Goal: Task Accomplishment & Management: Manage account settings

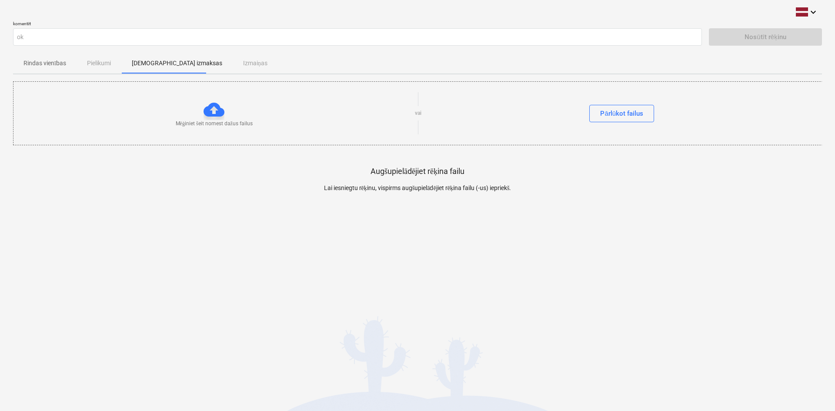
click at [101, 64] on div "Rindas vienības Pielikumi Apstiprinātas izmaksas Izmaiņas" at bounding box center [417, 63] width 809 height 21
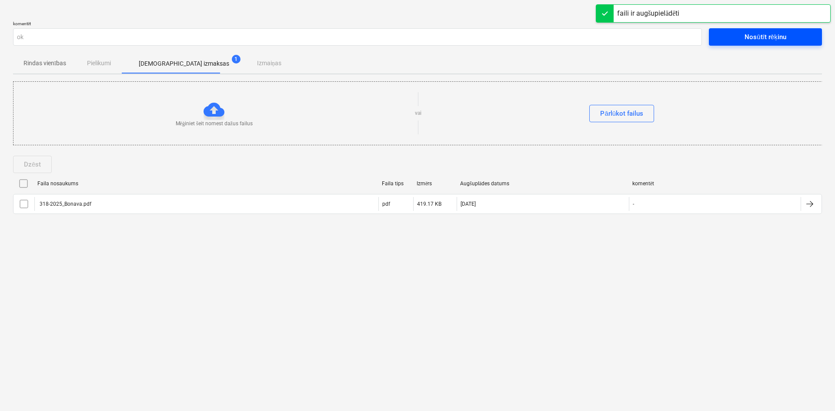
click at [755, 38] on div "Nosūtīt rēķinu" at bounding box center [765, 36] width 41 height 11
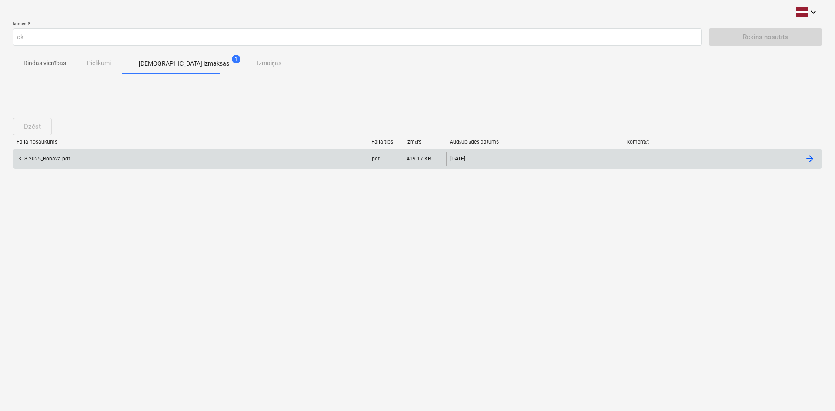
click at [24, 162] on div "318-2025_Bonava.pdf" at bounding box center [190, 159] width 355 height 14
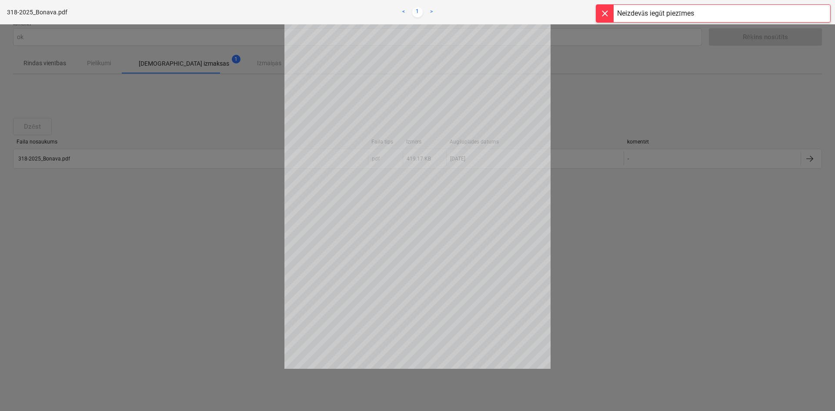
click at [604, 12] on div at bounding box center [604, 13] width 17 height 17
click at [627, 99] on div at bounding box center [417, 217] width 835 height 387
click at [818, 13] on div "Rēķins nosūtīts" at bounding box center [713, 9] width 235 height 18
click at [600, 89] on div at bounding box center [417, 217] width 835 height 387
click at [820, 15] on div "Rēķins nosūtīts" at bounding box center [713, 9] width 235 height 18
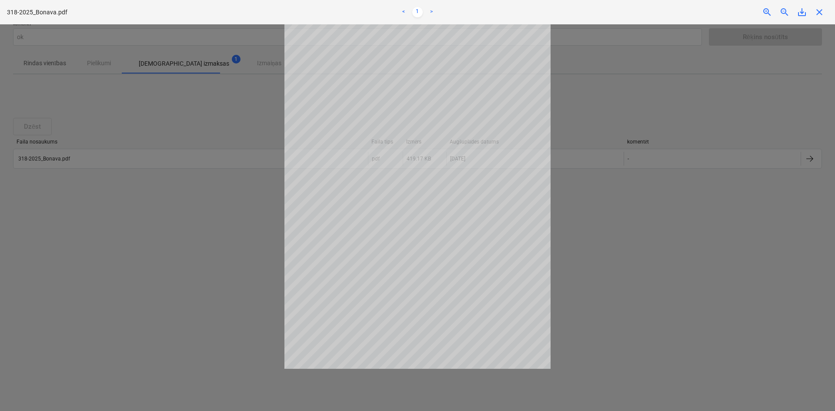
click at [820, 13] on div "Rēķins nosūtīts" at bounding box center [713, 9] width 235 height 18
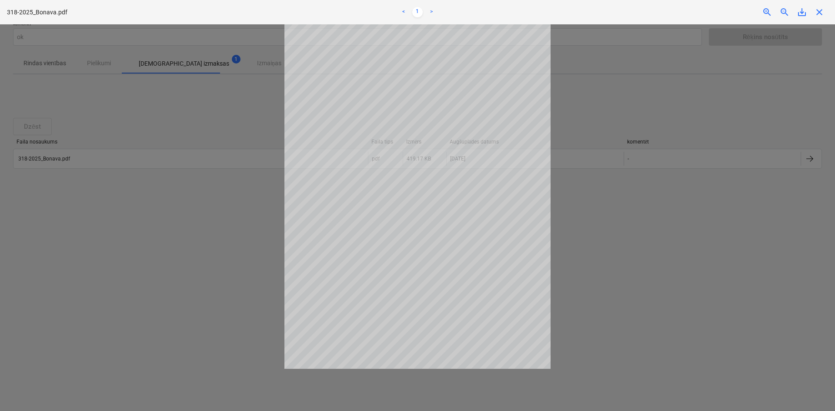
click at [820, 13] on div "Rēķins nosūtīts" at bounding box center [713, 9] width 235 height 18
click at [178, 66] on div at bounding box center [417, 217] width 835 height 387
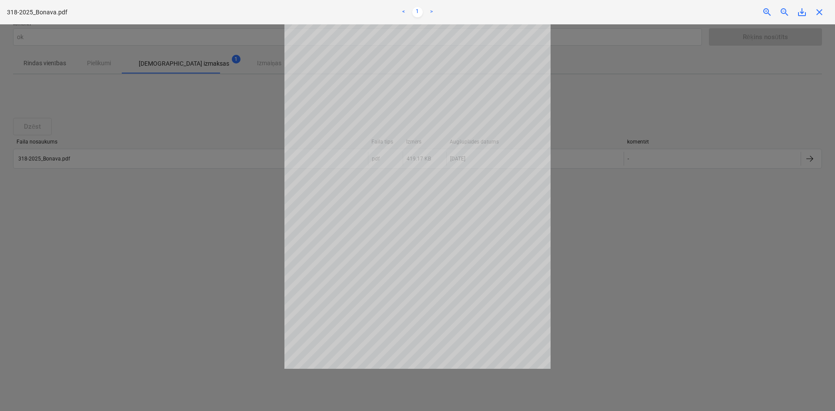
click at [379, 373] on div at bounding box center [417, 217] width 835 height 387
click at [82, 382] on div at bounding box center [417, 217] width 835 height 387
click at [745, 75] on div at bounding box center [417, 217] width 835 height 387
drag, startPoint x: 743, startPoint y: 76, endPoint x: 593, endPoint y: 254, distance: 232.2
click at [634, 229] on div at bounding box center [417, 217] width 835 height 387
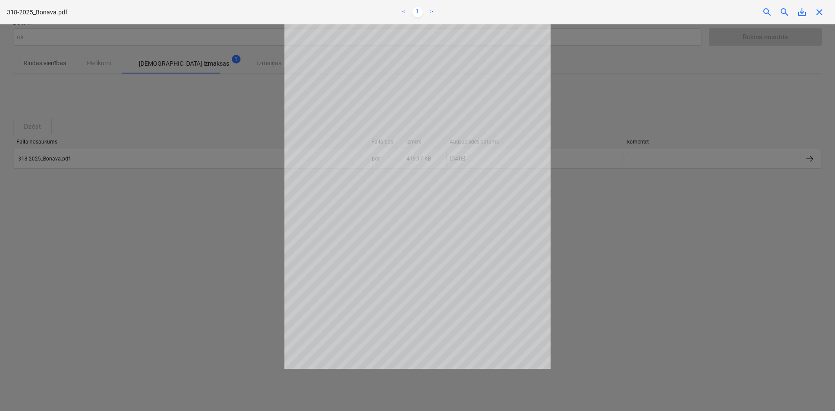
click at [427, 23] on div "< 1 >" at bounding box center [418, 12] width 274 height 24
click at [428, 12] on link ">" at bounding box center [431, 12] width 10 height 10
click at [430, 11] on link ">" at bounding box center [431, 12] width 10 height 10
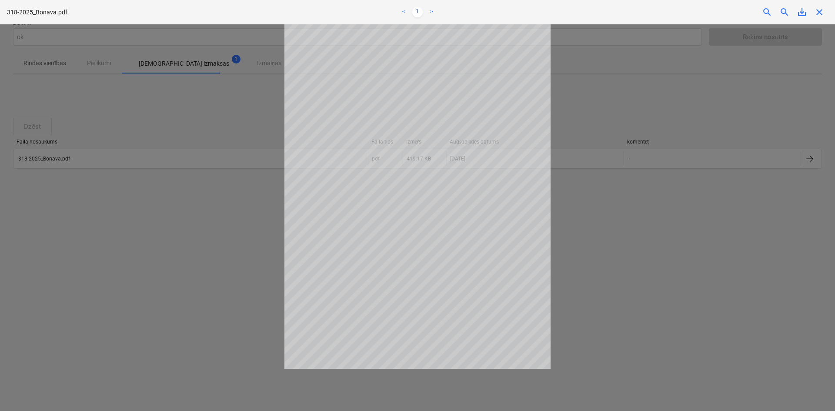
click at [430, 11] on link ">" at bounding box center [431, 12] width 10 height 10
click at [117, 98] on div at bounding box center [417, 217] width 835 height 387
click at [820, 11] on div "Rēķins nosūtīts" at bounding box center [713, 9] width 235 height 18
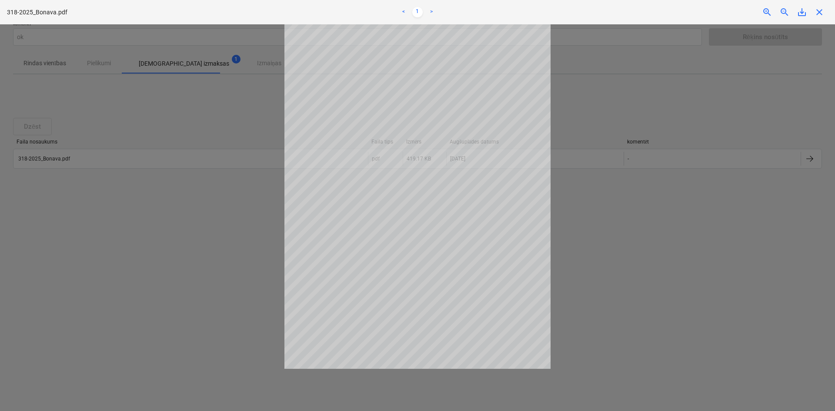
click at [820, 11] on div "Rēķins nosūtīts" at bounding box center [713, 9] width 235 height 18
click at [789, 10] on div "Rēķins nosūtīts" at bounding box center [713, 9] width 235 height 18
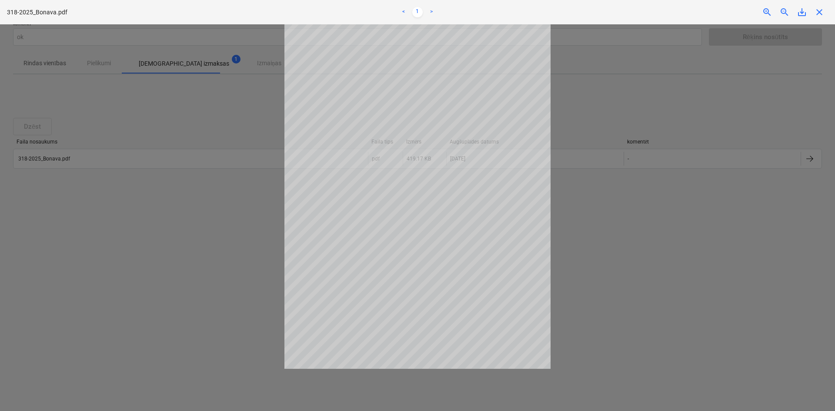
click at [788, 10] on div "Rēķins nosūtīts" at bounding box center [713, 9] width 235 height 18
click at [787, 10] on div "Rēķins nosūtīts" at bounding box center [713, 9] width 235 height 18
click at [773, 11] on div "Rēķins nosūtīts" at bounding box center [713, 9] width 235 height 18
click at [770, 11] on div "Rēķins nosūtīts" at bounding box center [713, 9] width 235 height 18
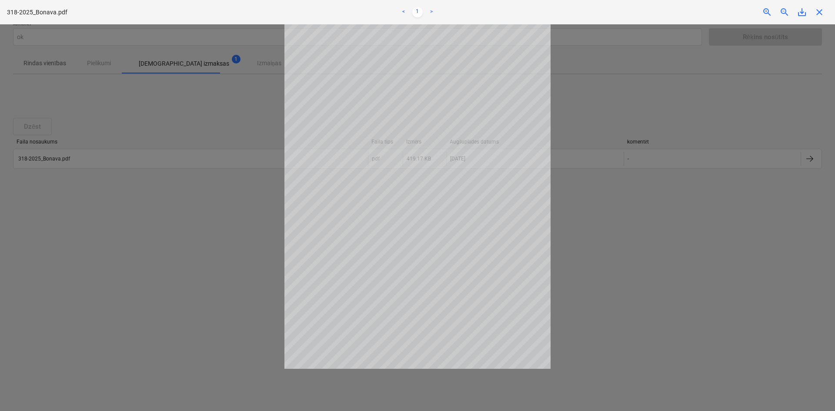
click at [770, 11] on div "Rēķins nosūtīts" at bounding box center [713, 9] width 235 height 18
click at [767, 11] on div "Rēķins nosūtīts" at bounding box center [713, 9] width 235 height 18
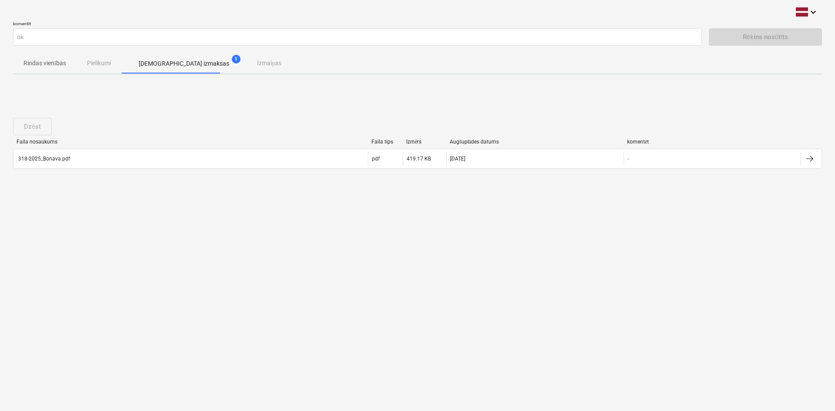
click at [25, 127] on div "Dzēst" at bounding box center [34, 126] width 42 height 17
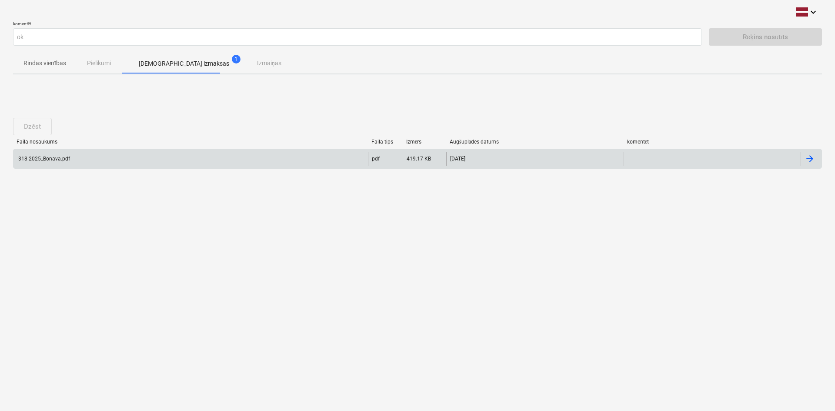
click at [810, 160] on div at bounding box center [810, 159] width 10 height 10
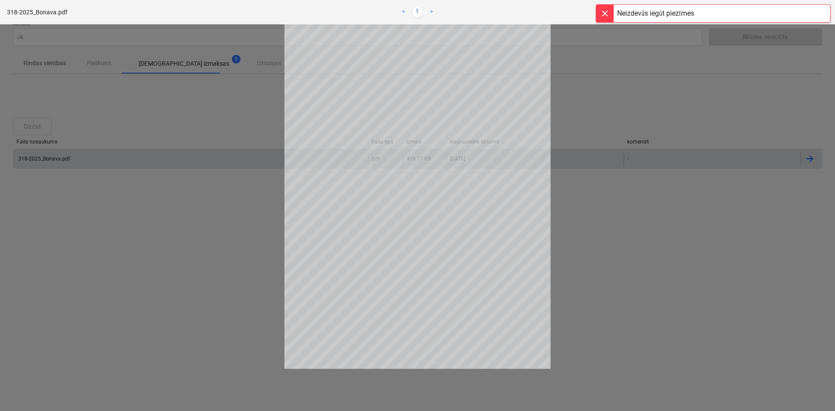
click at [595, 51] on div at bounding box center [417, 217] width 835 height 387
click at [606, 13] on div at bounding box center [604, 13] width 17 height 17
click at [824, 14] on span "close" at bounding box center [819, 12] width 10 height 10
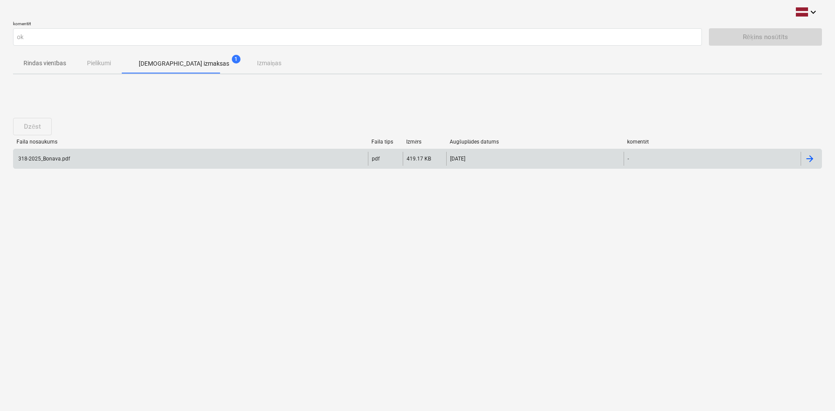
click at [156, 157] on div "318-2025_Bonava.pdf" at bounding box center [190, 159] width 355 height 14
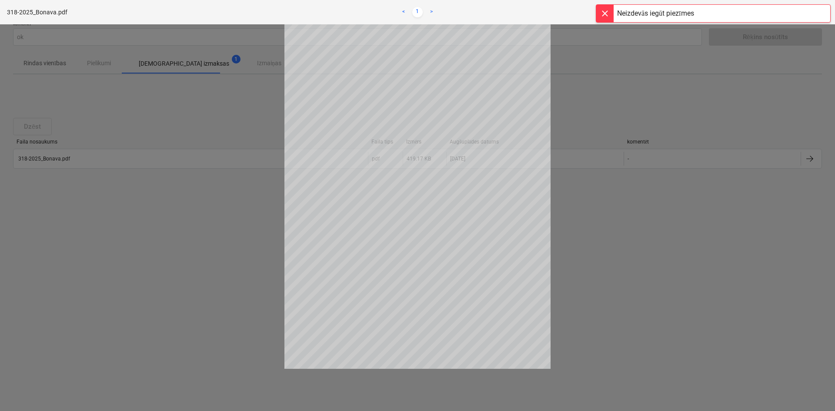
click at [764, 36] on div at bounding box center [417, 217] width 835 height 387
click at [807, 25] on div at bounding box center [417, 217] width 835 height 387
click at [782, 97] on div at bounding box center [417, 217] width 835 height 387
drag, startPoint x: 71, startPoint y: 120, endPoint x: 60, endPoint y: 114, distance: 12.1
click at [71, 120] on div at bounding box center [417, 217] width 835 height 387
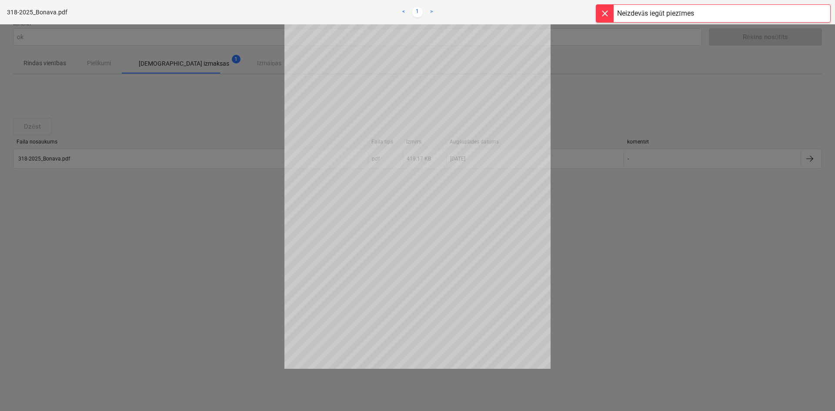
click at [32, 118] on div at bounding box center [417, 217] width 835 height 387
click at [37, 144] on div at bounding box center [417, 217] width 835 height 387
click at [37, 141] on div at bounding box center [417, 217] width 835 height 387
click at [608, 13] on div at bounding box center [604, 13] width 17 height 17
click at [821, 9] on span "close" at bounding box center [819, 12] width 10 height 10
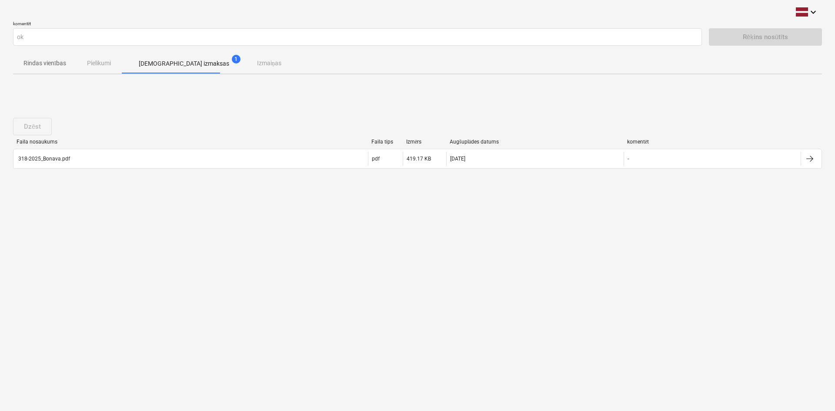
click at [102, 64] on div "Rindas vienības Pielikumi Apstiprinātas izmaksas 1 Izmaiņas" at bounding box center [417, 63] width 809 height 21
click at [52, 59] on p "Rindas vienības" at bounding box center [44, 63] width 43 height 9
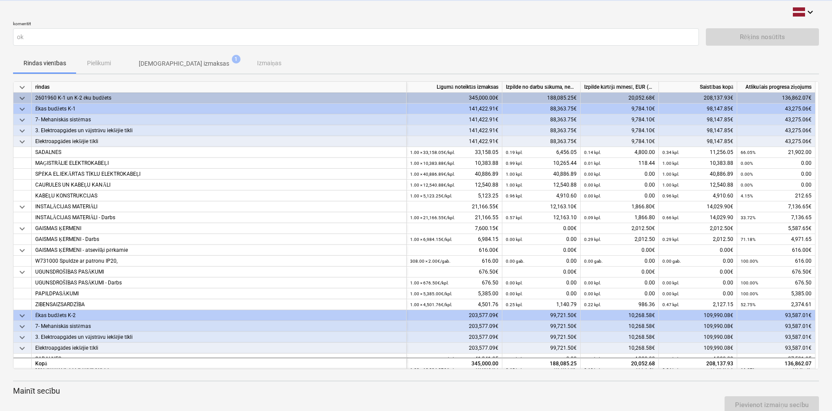
click at [181, 57] on span "[DEMOGRAPHIC_DATA] izmaksas 1" at bounding box center [183, 63] width 125 height 16
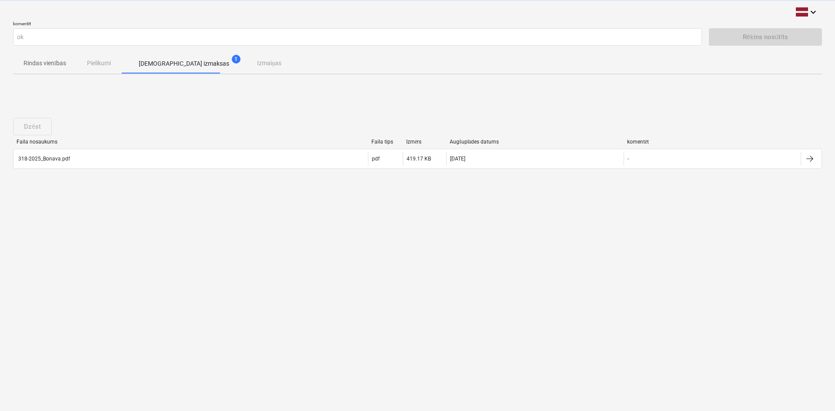
drag, startPoint x: 331, startPoint y: 260, endPoint x: 383, endPoint y: 260, distance: 51.8
click at [332, 260] on div "keyboard_arrow_down komentēt ok Rēķins nosūtīts Rindas vienības Pielikumi Apsti…" at bounding box center [417, 205] width 835 height 411
